Goal: Share content

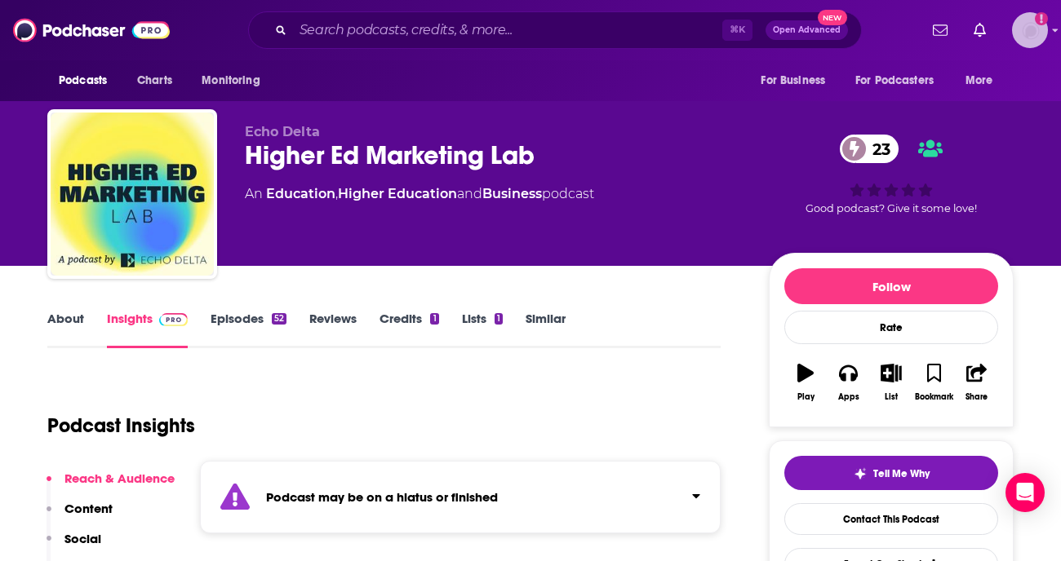
click at [1026, 31] on img "Logged in as daynakeetonpr" at bounding box center [1030, 30] width 36 height 36
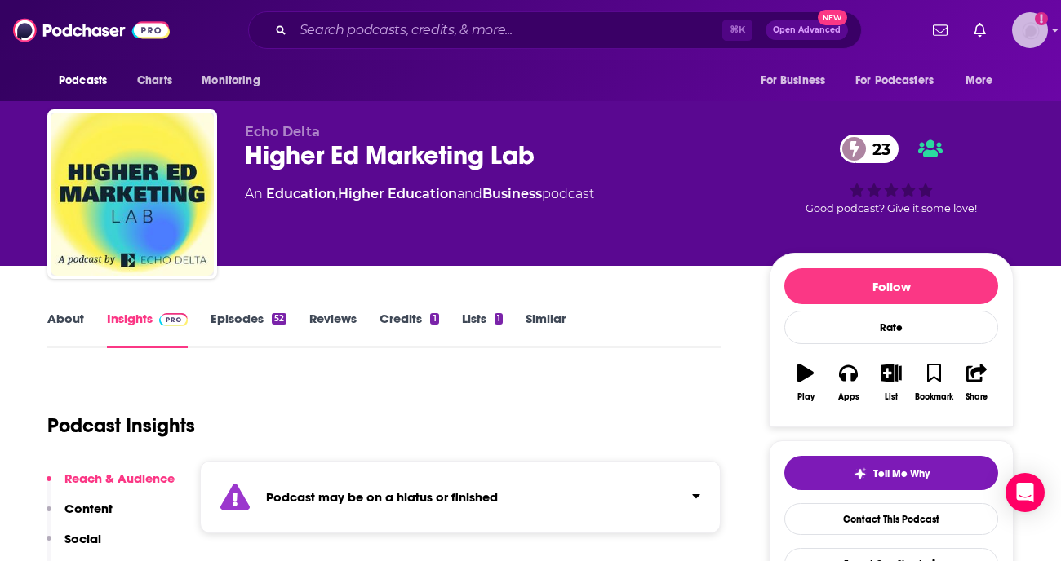
click at [1028, 35] on img "Logged in as daynakeetonpr" at bounding box center [1030, 30] width 36 height 36
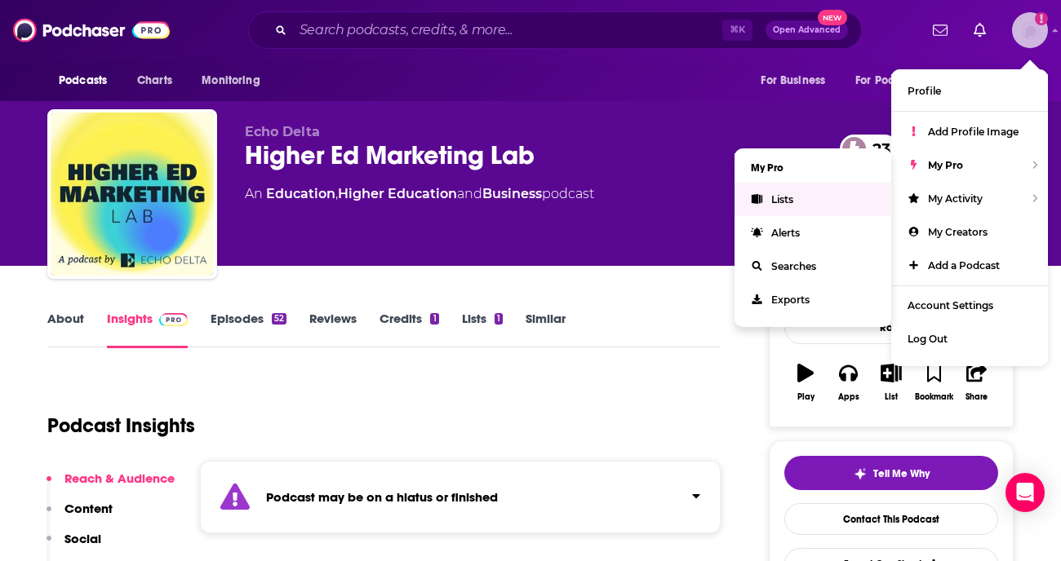
click at [785, 198] on span "Lists" at bounding box center [782, 199] width 22 height 12
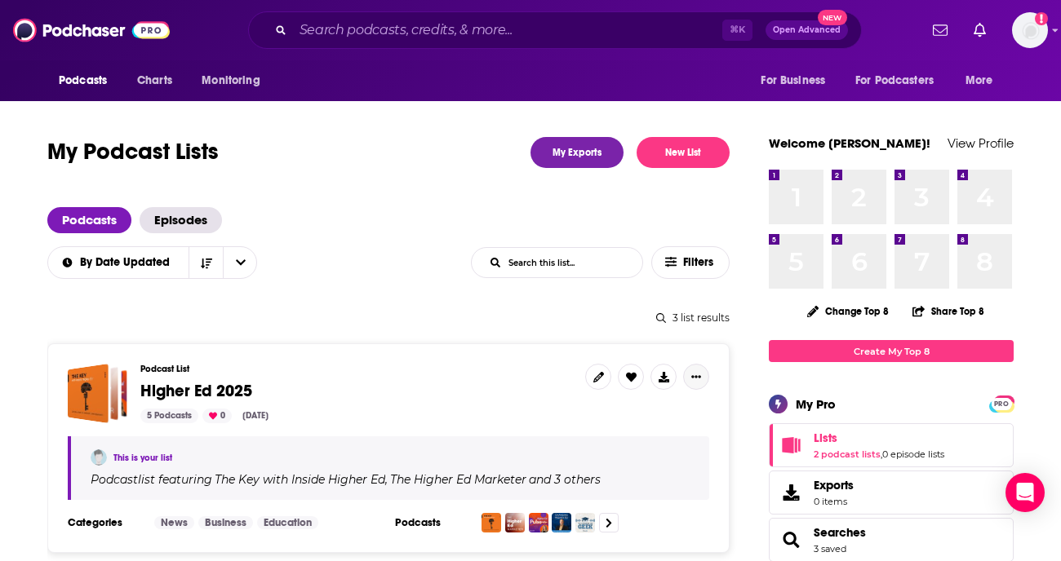
click at [694, 374] on icon "Show More Button" at bounding box center [696, 377] width 10 height 10
click at [614, 508] on button "Share" at bounding box center [640, 506] width 157 height 30
click at [577, 410] on div "Back" at bounding box center [590, 410] width 29 height 9
click at [461, 376] on div "Podcast List Higher Ed 2025 5 Podcasts 0 [DATE]" at bounding box center [356, 394] width 432 height 60
